Goal: Share content: Share content

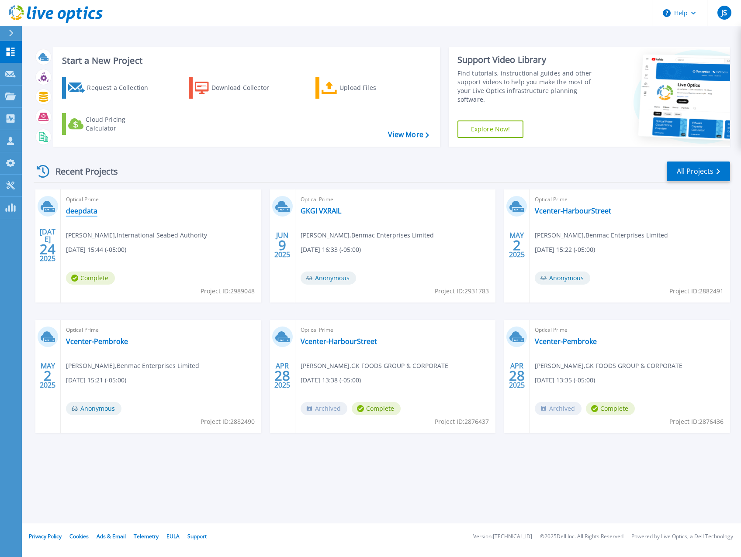
click at [84, 207] on link "deepdata" at bounding box center [81, 211] width 31 height 9
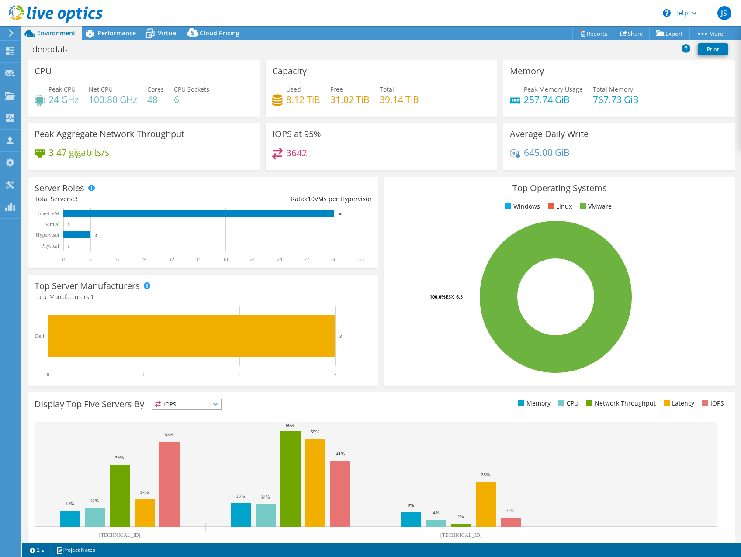
select select "USD"
click at [634, 34] on link "Share" at bounding box center [632, 34] width 36 height 14
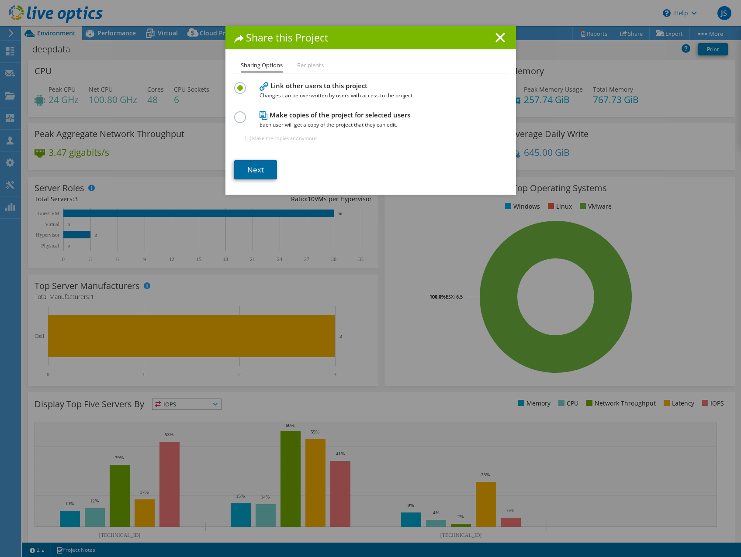
click at [251, 169] on link "Next" at bounding box center [255, 169] width 43 height 19
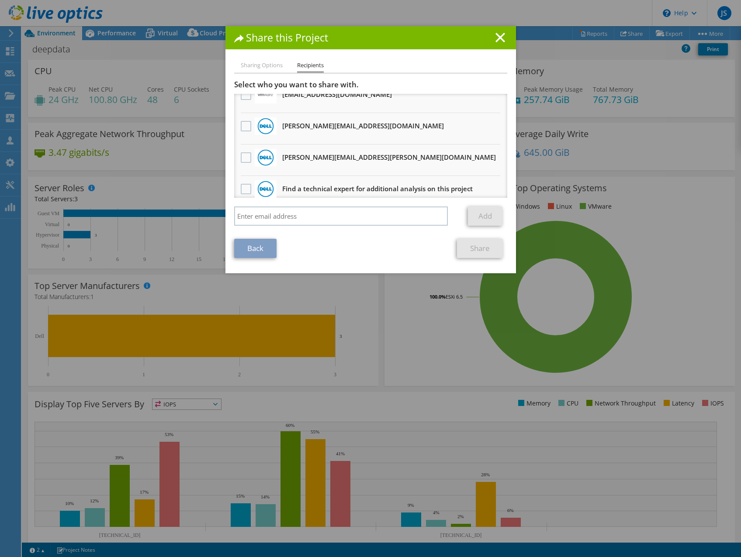
scroll to position [53, 0]
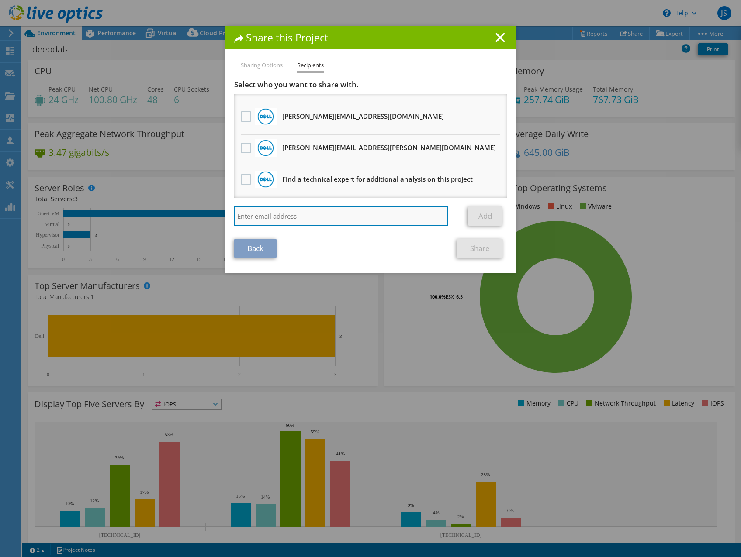
click at [325, 214] on input "search" at bounding box center [341, 216] width 214 height 19
click at [263, 221] on input "search" at bounding box center [341, 216] width 214 height 19
paste input "[PERSON_NAME][EMAIL_ADDRESS][PERSON_NAME][DOMAIN_NAME]"
type input "[PERSON_NAME][EMAIL_ADDRESS][PERSON_NAME][DOMAIN_NAME]"
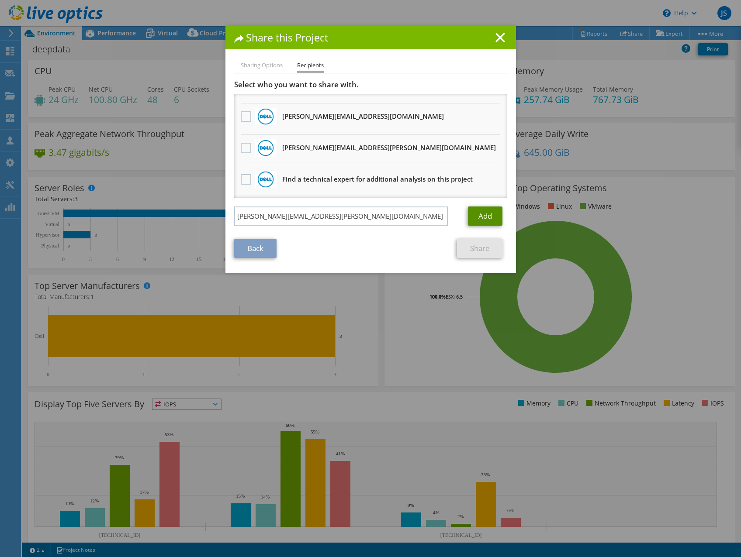
click at [485, 219] on link "Add" at bounding box center [485, 216] width 35 height 19
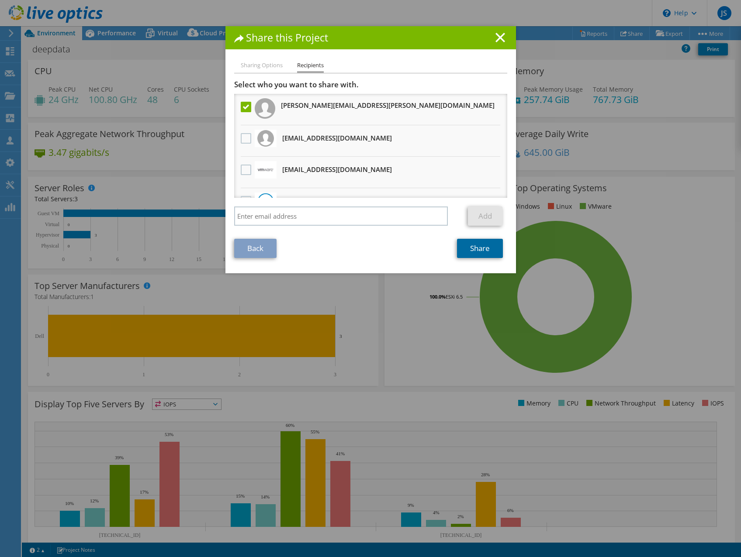
click at [485, 255] on link "Share" at bounding box center [480, 248] width 46 height 19
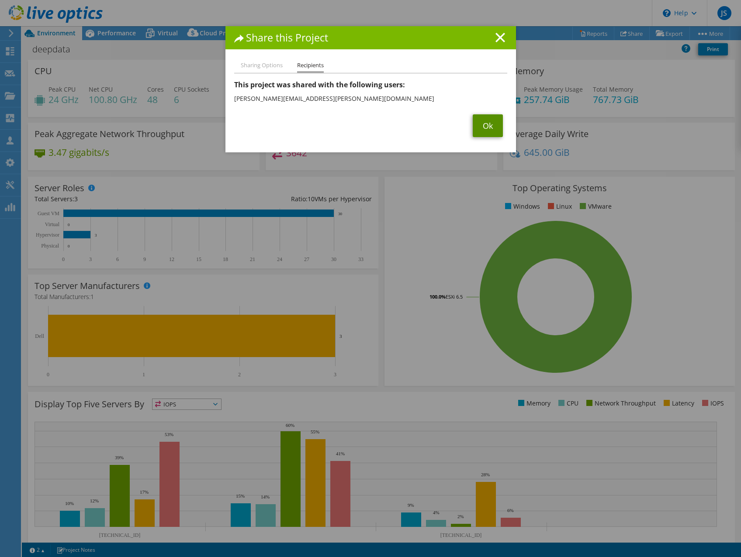
click at [481, 131] on link "Ok" at bounding box center [488, 125] width 30 height 23
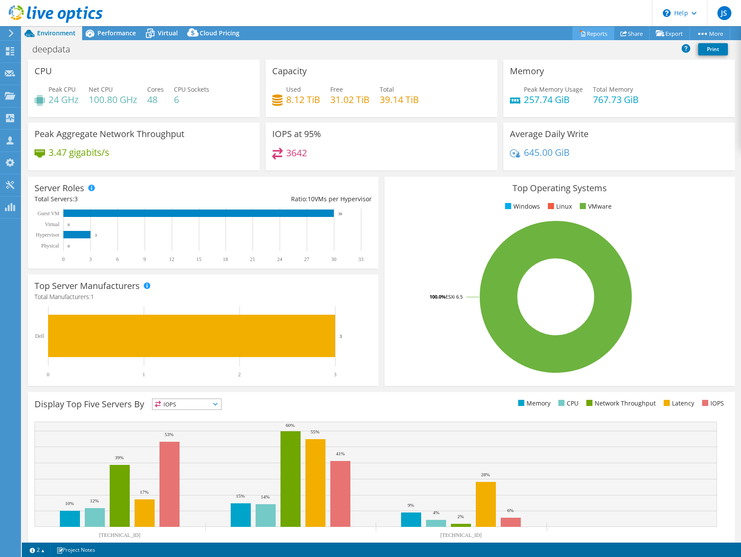
click at [591, 32] on link "Reports" at bounding box center [593, 34] width 42 height 14
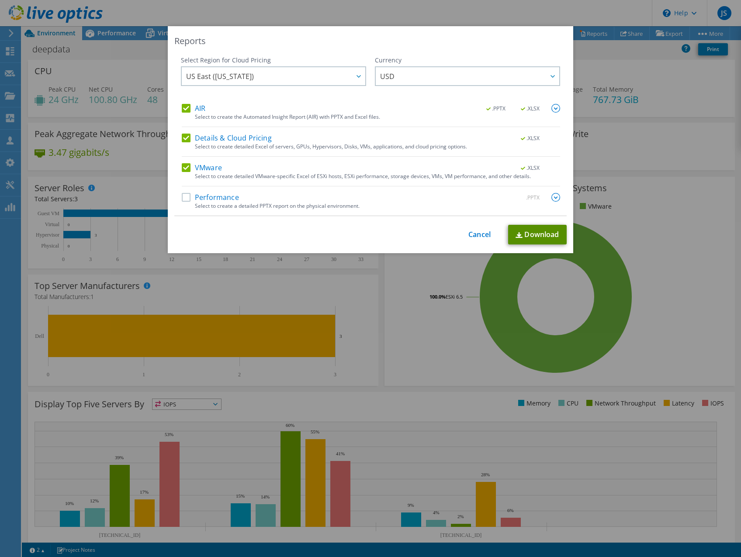
click at [551, 241] on link "Download" at bounding box center [537, 235] width 59 height 20
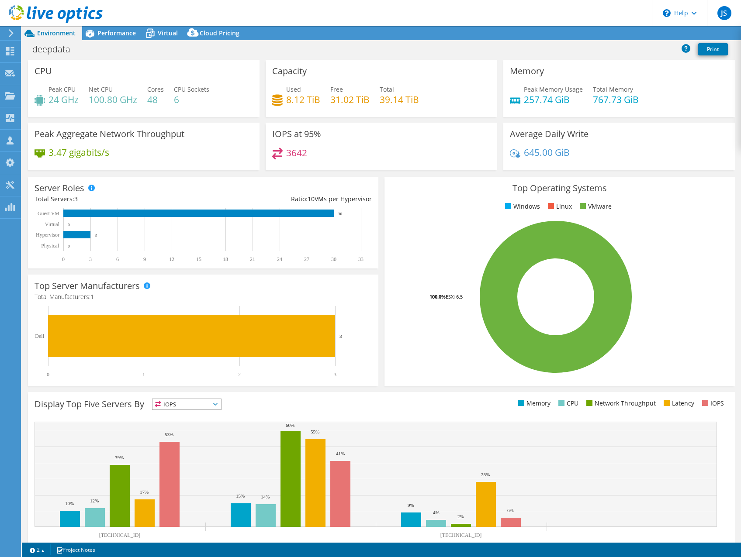
select select "USD"
